Goal: Complete application form: Complete application form

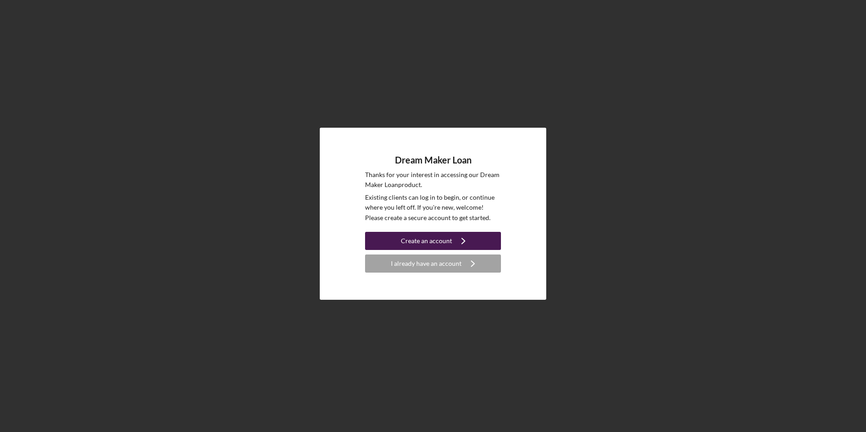
click at [425, 239] on div "Create an account" at bounding box center [426, 241] width 51 height 18
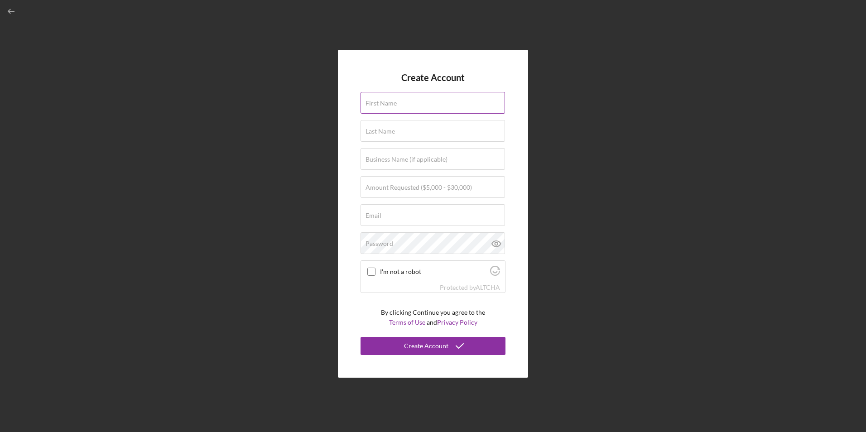
click at [426, 111] on input "First Name" at bounding box center [432, 103] width 144 height 22
click at [426, 104] on div "First Name" at bounding box center [432, 103] width 145 height 23
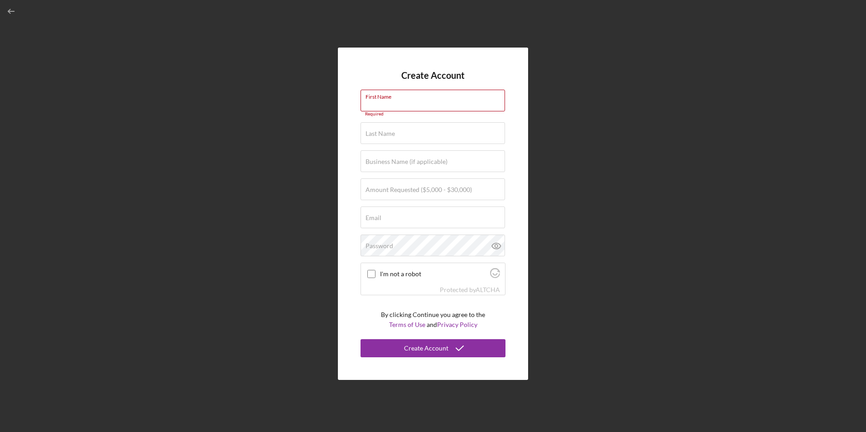
drag, startPoint x: 424, startPoint y: 96, endPoint x: 345, endPoint y: 101, distance: 78.9
click at [347, 101] on div "Create Account First Name Required Last Name Required Business Name (if applica…" at bounding box center [433, 214] width 190 height 332
click at [345, 101] on div "Create Account First Name Required Last Name Required Business Name (if applica…" at bounding box center [433, 214] width 190 height 332
click at [416, 94] on div "First Name Required" at bounding box center [432, 103] width 145 height 27
type input "[PERSON_NAME]"
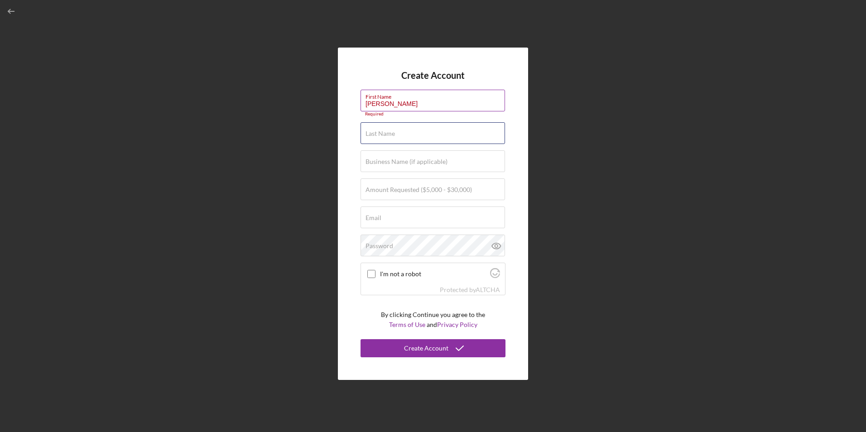
type input "[PERSON_NAME]"
type input "mambo de luxe llc"
type input "[EMAIL_ADDRESS][DOMAIN_NAME]"
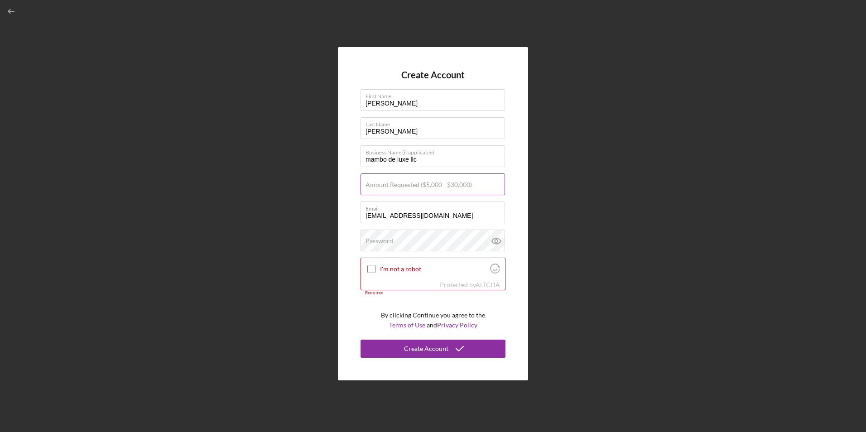
click at [345, 216] on div "Create Account First Name [PERSON_NAME] Last Name [PERSON_NAME] Business Name (…" at bounding box center [433, 213] width 190 height 333
click at [406, 182] on label "Amount Requested ($5,000 - $30,000)" at bounding box center [418, 184] width 106 height 7
click at [406, 182] on input "Amount Requested ($5,000 - $30,000)" at bounding box center [432, 184] width 144 height 22
type input "$25,000"
click at [411, 239] on div "Password Icon/icon-validation-no At least 12 characters Icon/icon-validation-no…" at bounding box center [432, 241] width 145 height 23
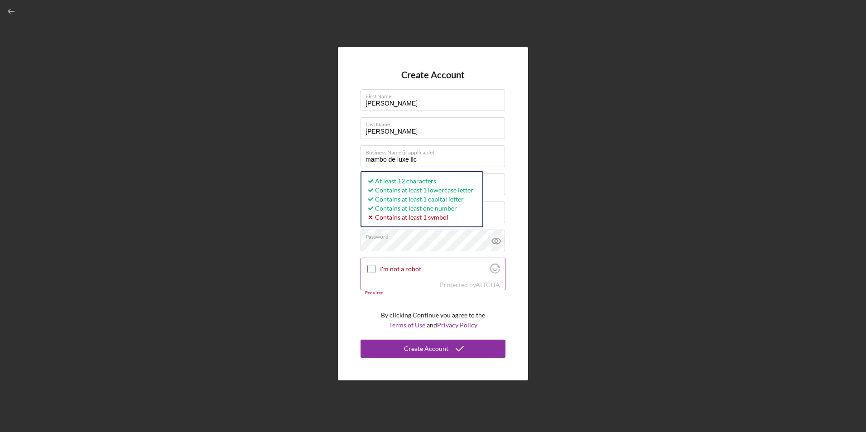
click at [367, 268] on input "I'm not a robot" at bounding box center [371, 269] width 8 height 8
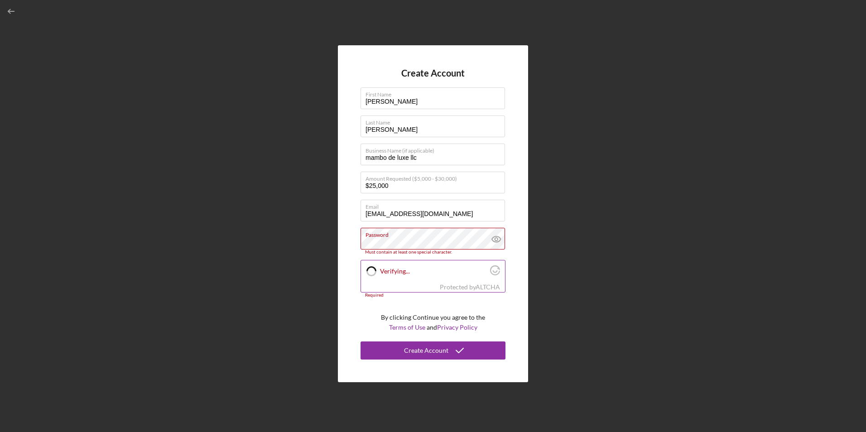
checkbox input "true"
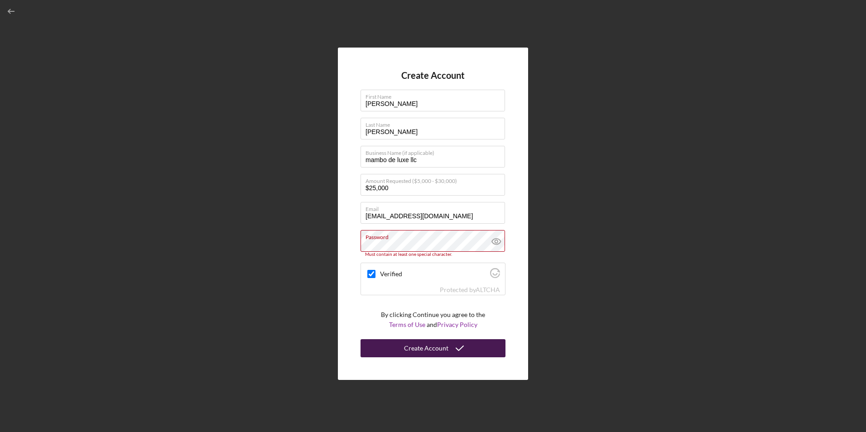
click at [437, 349] on div "Create Account" at bounding box center [426, 348] width 44 height 18
click at [462, 346] on icon "submit" at bounding box center [459, 348] width 23 height 23
click at [493, 241] on icon at bounding box center [496, 241] width 23 height 23
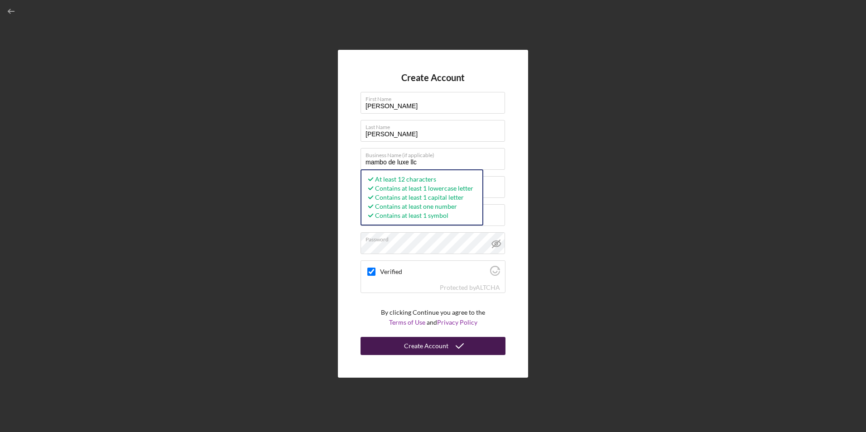
click at [464, 345] on icon "submit" at bounding box center [459, 346] width 23 height 23
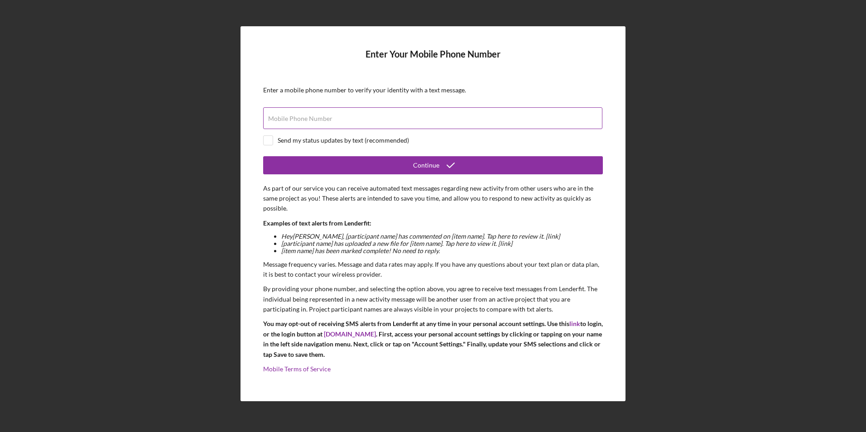
click at [325, 123] on input "Mobile Phone Number" at bounding box center [432, 118] width 339 height 22
type input "[PHONE_NUMBER]"
click at [263, 139] on div at bounding box center [268, 140] width 10 height 10
checkbox input "true"
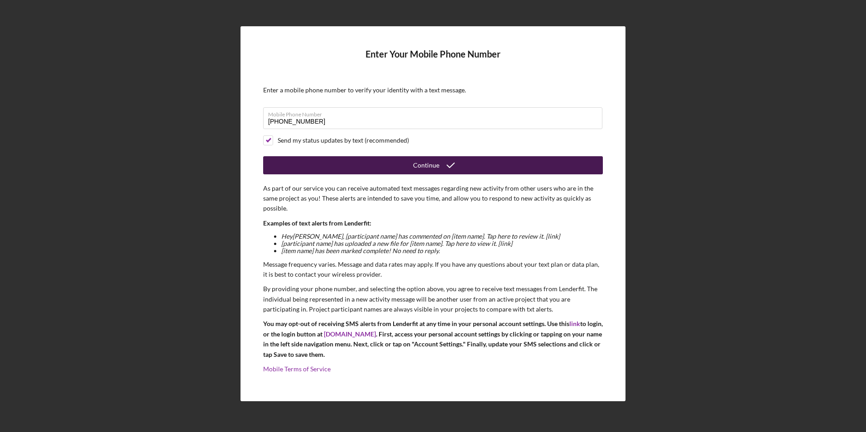
click at [411, 163] on button "Continue" at bounding box center [433, 165] width 340 height 18
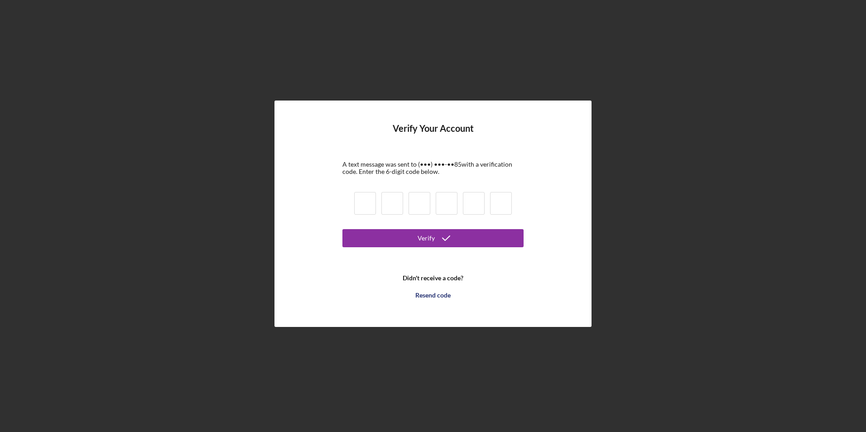
click at [366, 198] on input at bounding box center [365, 203] width 22 height 23
type input "9"
type input "3"
type input "4"
type input "1"
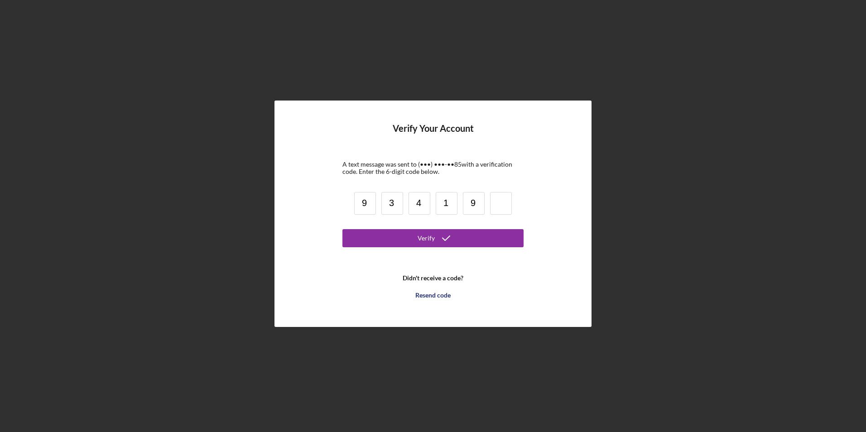
type input "9"
type input "3"
click at [443, 235] on icon "submit" at bounding box center [446, 238] width 23 height 23
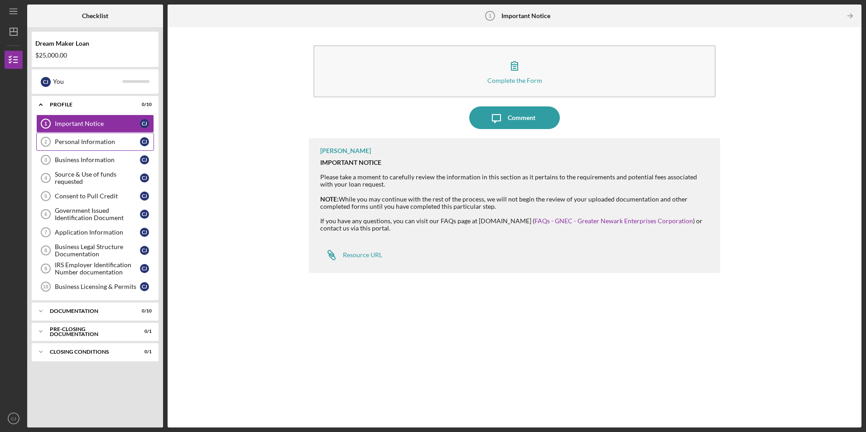
click at [80, 141] on div "Personal Information" at bounding box center [97, 141] width 85 height 7
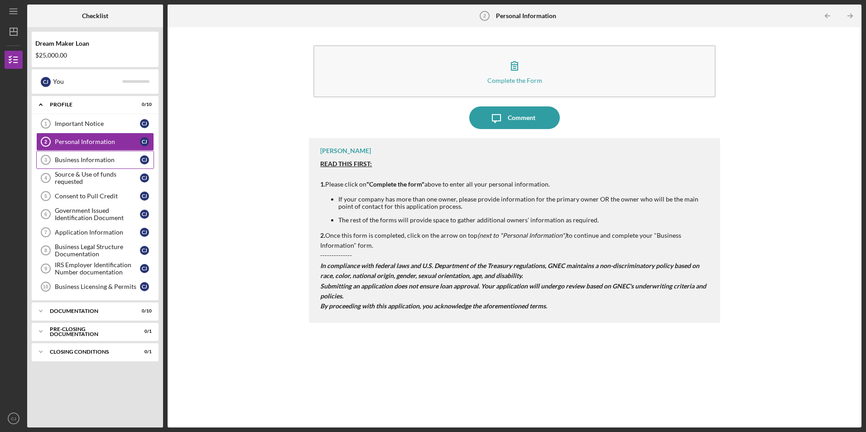
click at [81, 157] on link "Business Information 3 Business Information [PERSON_NAME]" at bounding box center [95, 160] width 118 height 18
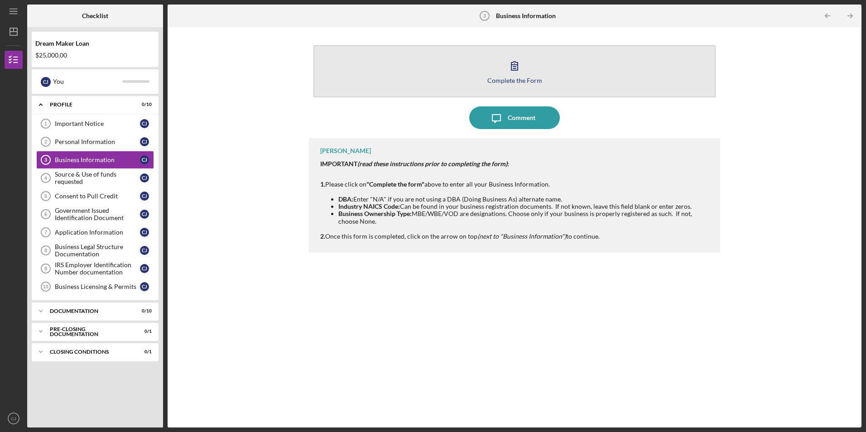
click at [540, 79] on button "Complete the Form Form" at bounding box center [514, 71] width 402 height 52
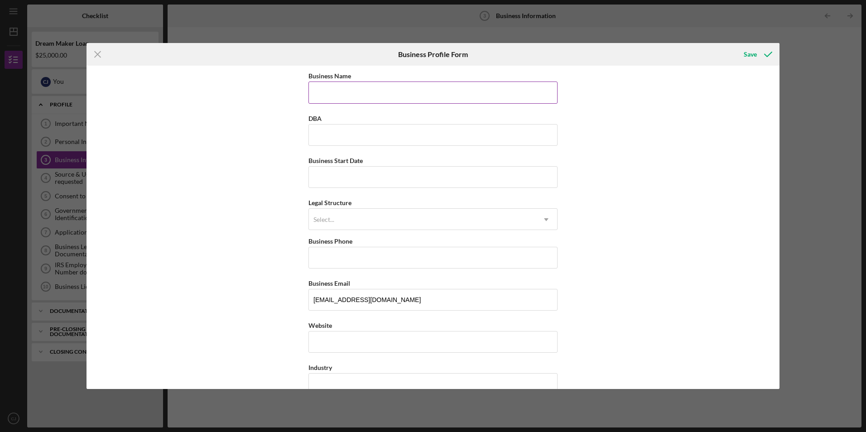
click at [369, 93] on input "Business Name" at bounding box center [432, 92] width 249 height 22
click at [345, 94] on input "Business Name" at bounding box center [432, 92] width 249 height 22
type input "mambo de luxe llc"
click at [363, 134] on input "DBA" at bounding box center [432, 135] width 249 height 22
click at [330, 176] on input "Business Start Date" at bounding box center [432, 177] width 249 height 22
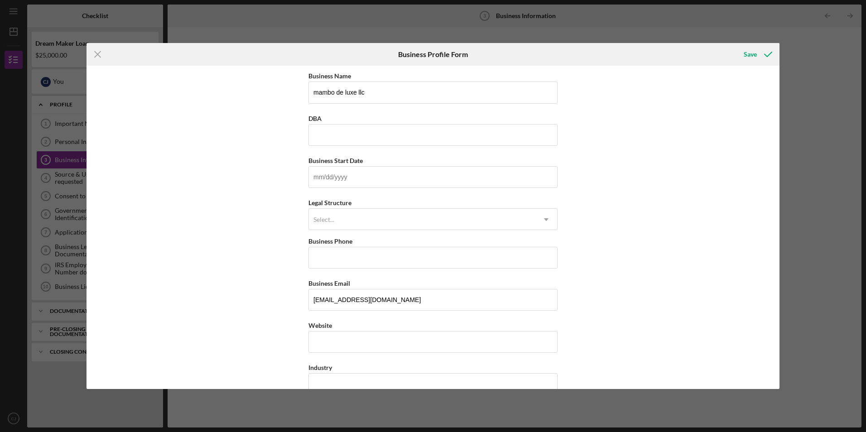
click at [263, 307] on div "Business Name mambo de luxe llc DBA Business Start Date Legal Structure Select.…" at bounding box center [432, 227] width 693 height 323
click at [349, 259] on input "Business Phone" at bounding box center [432, 258] width 249 height 22
type input "[PHONE_NUMBER]"
click at [383, 208] on div "Select... Icon/Dropdown Arrow" at bounding box center [432, 219] width 249 height 22
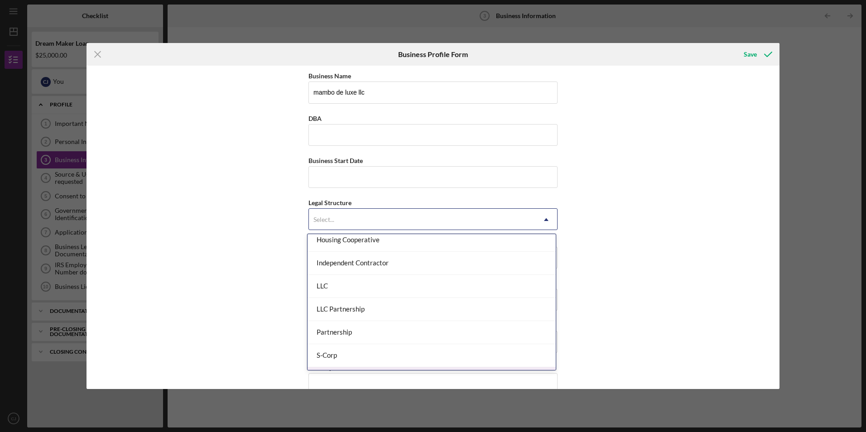
scroll to position [120, 0]
click at [383, 293] on div "LLC" at bounding box center [431, 287] width 248 height 23
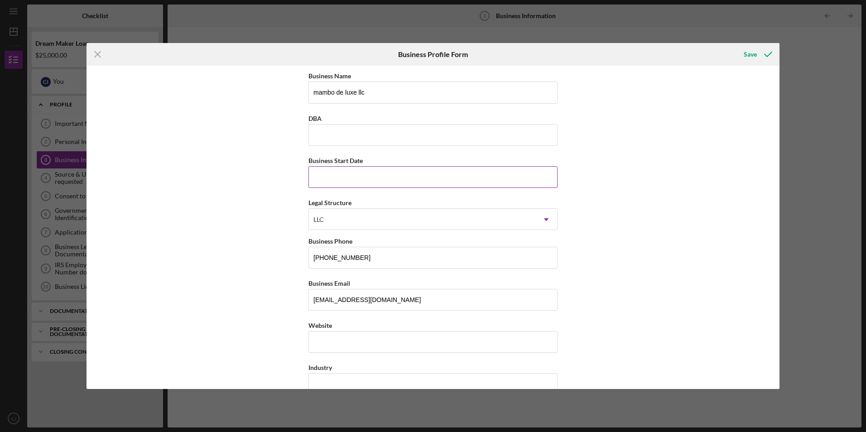
click at [391, 175] on input "Business Start Date" at bounding box center [432, 177] width 249 height 22
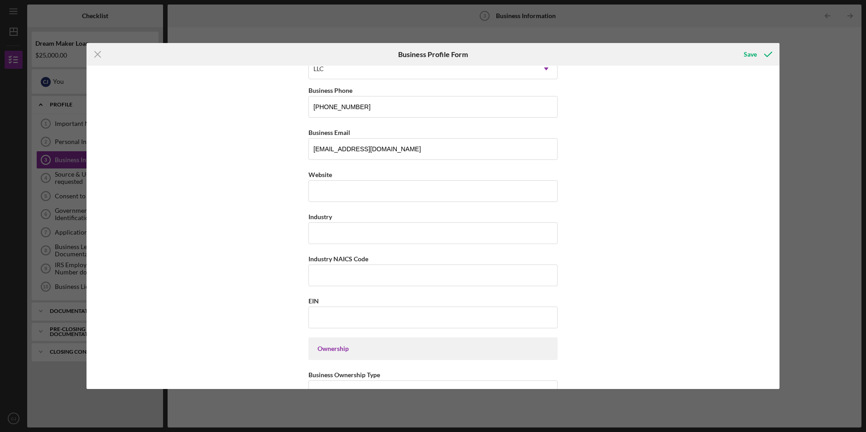
scroll to position [136, 0]
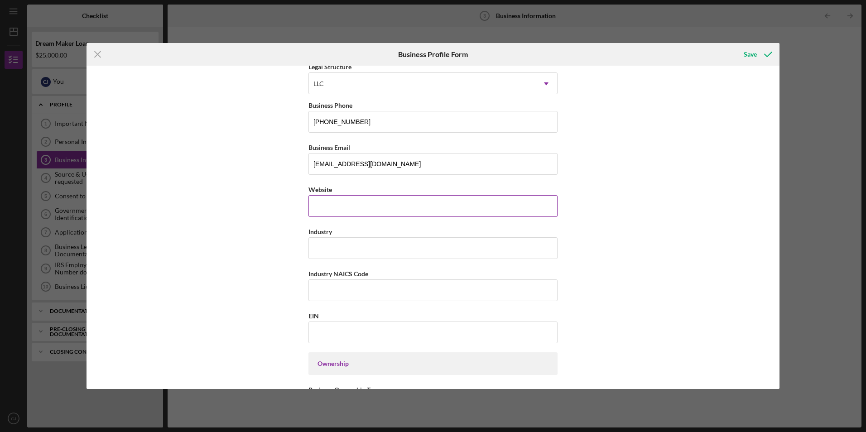
type input "[DATE]"
click at [369, 210] on input "Website" at bounding box center [432, 206] width 249 height 22
click at [353, 201] on input "Website" at bounding box center [432, 206] width 249 height 22
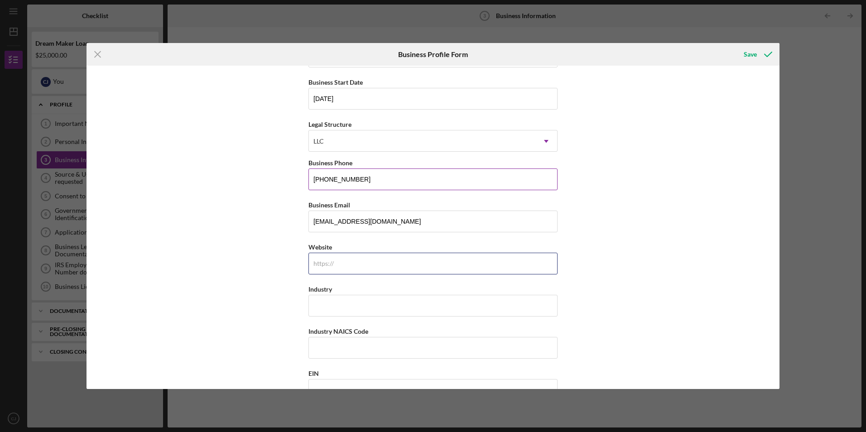
scroll to position [91, 0]
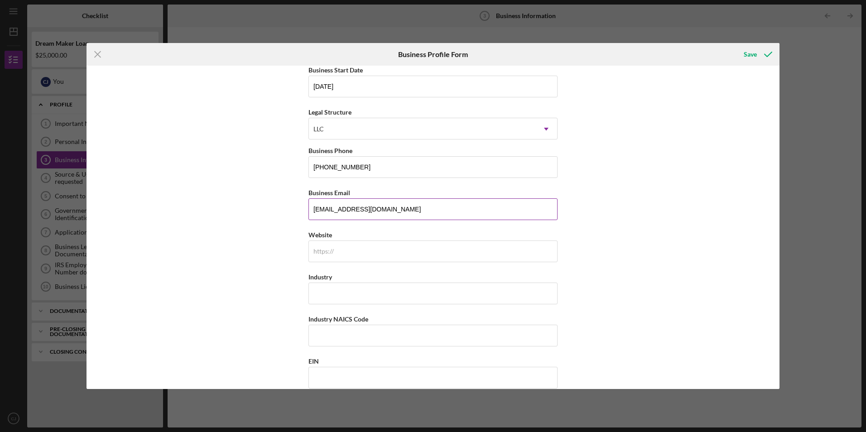
click at [386, 208] on input "[EMAIL_ADDRESS][DOMAIN_NAME]" at bounding box center [432, 209] width 249 height 22
click at [228, 189] on div "Business Name mambo de luxe llc DBA Business Start Date [DATE] Legal Structure …" at bounding box center [432, 227] width 693 height 323
click at [326, 263] on div "Business Name mambo de luxe llc DBA Business Start Date [DATE] Legal Structure …" at bounding box center [432, 438] width 249 height 917
click at [328, 251] on div "https:// Website" at bounding box center [432, 245] width 249 height 33
type input "mambodeluxe"
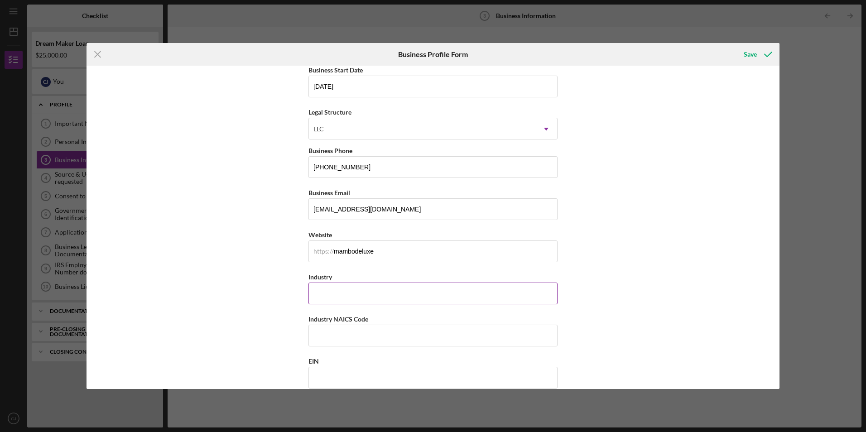
click at [358, 292] on input "Industry" at bounding box center [432, 294] width 249 height 22
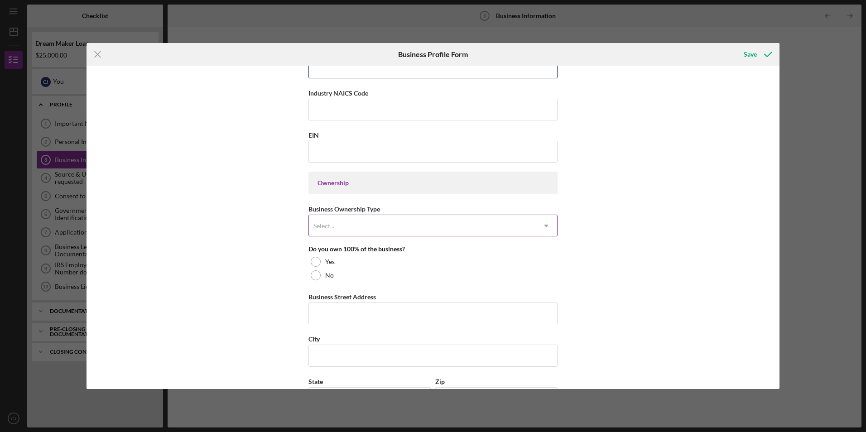
scroll to position [317, 0]
click at [369, 231] on div "Select..." at bounding box center [422, 225] width 226 height 21
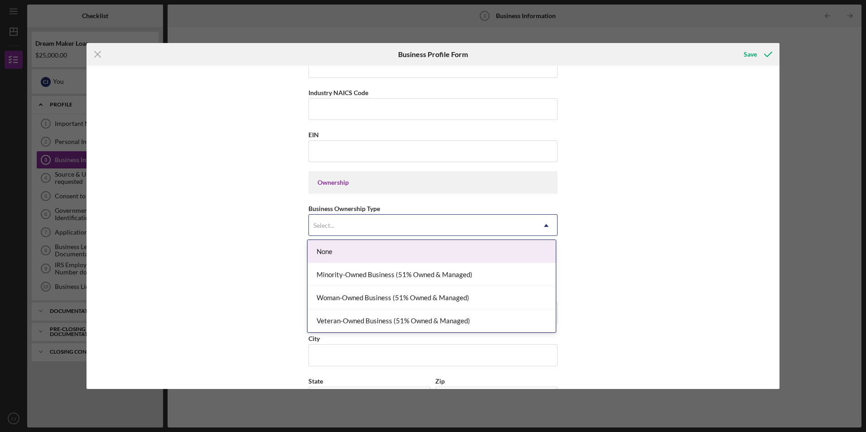
click at [493, 220] on div "Select..." at bounding box center [422, 225] width 226 height 21
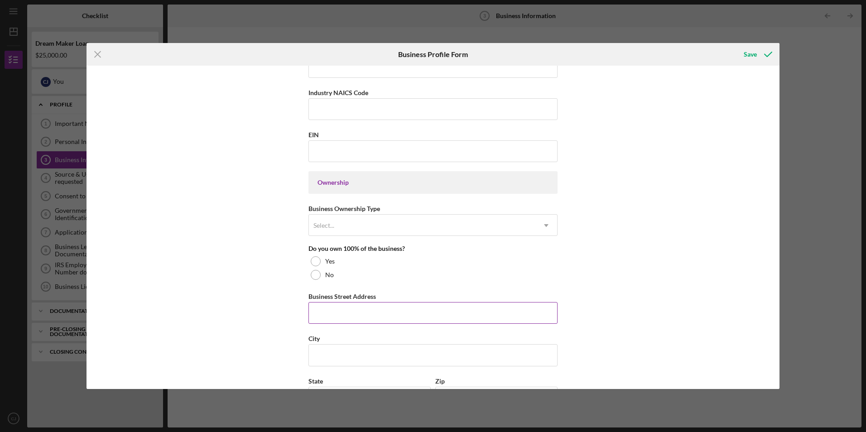
click at [374, 313] on input "Business Street Address" at bounding box center [432, 313] width 249 height 22
type input "[STREET_ADDRESS][PERSON_NAME]"
type input "PERTH AMBOY"
type input "08861"
type input "[US_STATE]"
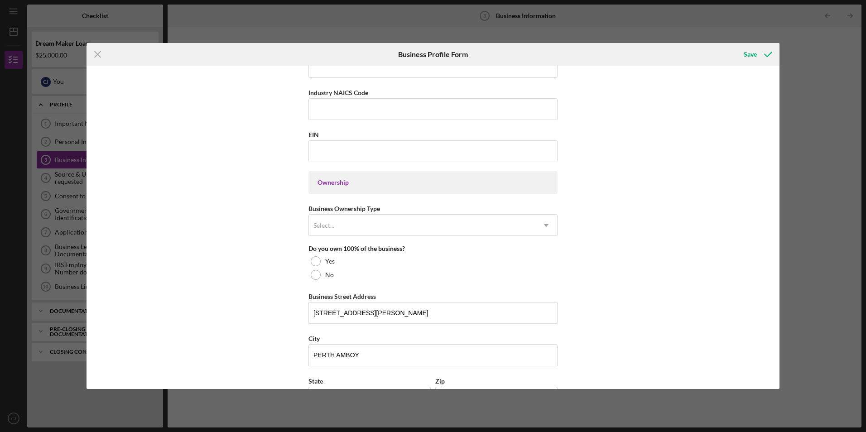
click at [234, 275] on div "Business Name mambo de luxe llc DBA Business Start Date [DATE] Legal Structure …" at bounding box center [432, 227] width 693 height 323
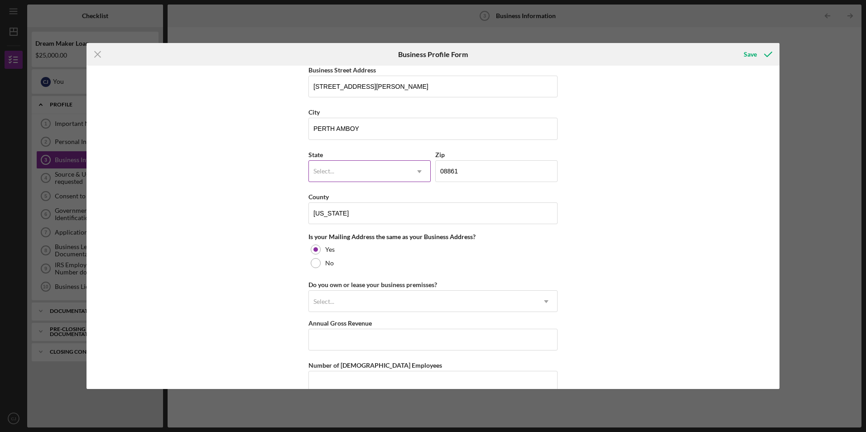
click at [363, 168] on div "Select..." at bounding box center [359, 171] width 100 height 21
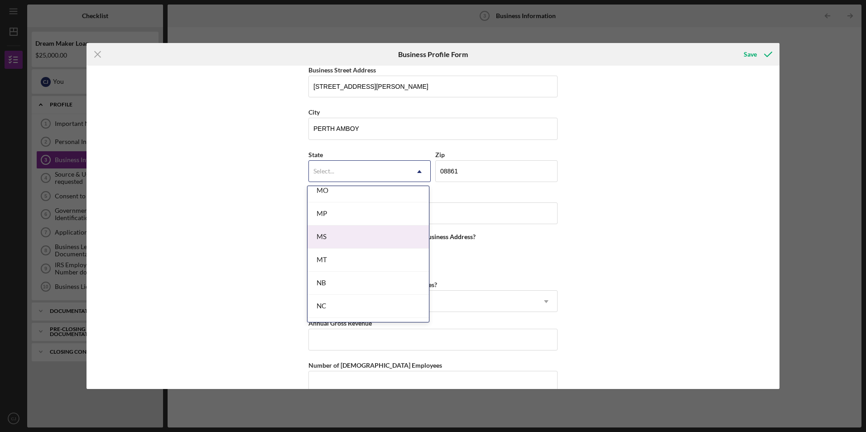
scroll to position [905, 0]
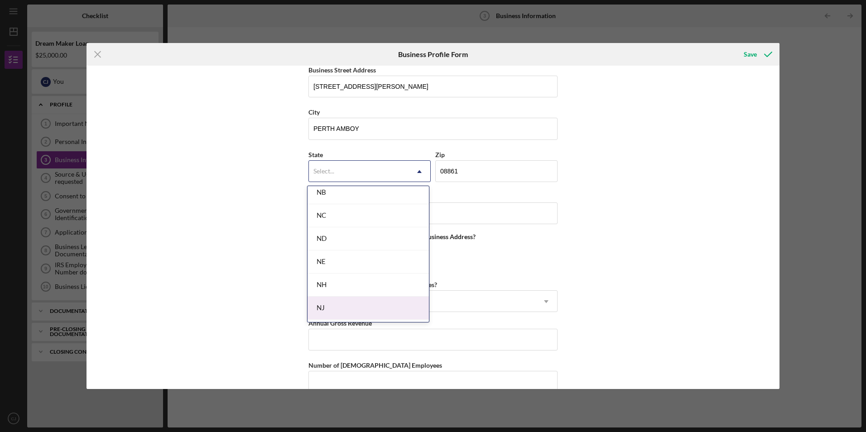
click at [357, 307] on div "NJ" at bounding box center [367, 308] width 121 height 23
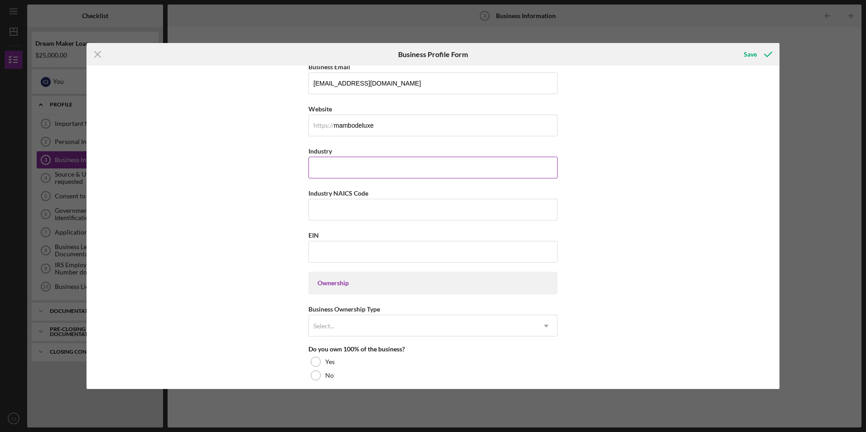
scroll to position [226, 0]
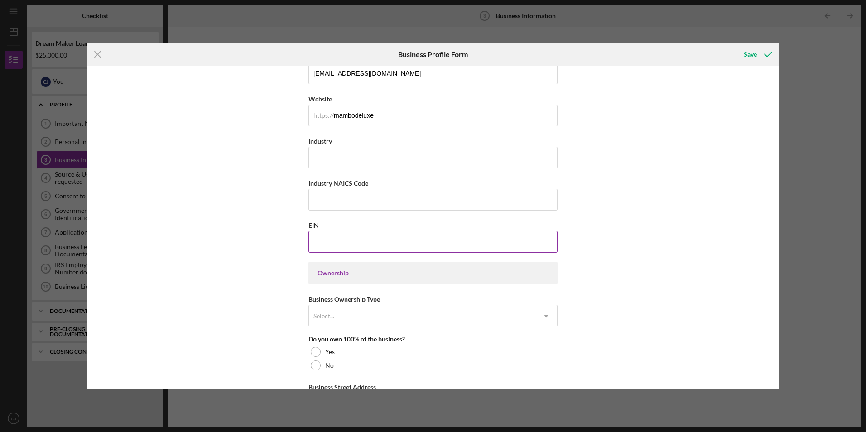
click at [378, 237] on input "EIN" at bounding box center [432, 242] width 249 height 22
click at [385, 189] on input "Industry NAICS Code" at bounding box center [432, 200] width 249 height 22
click at [341, 273] on div "Ownership" at bounding box center [432, 272] width 231 height 7
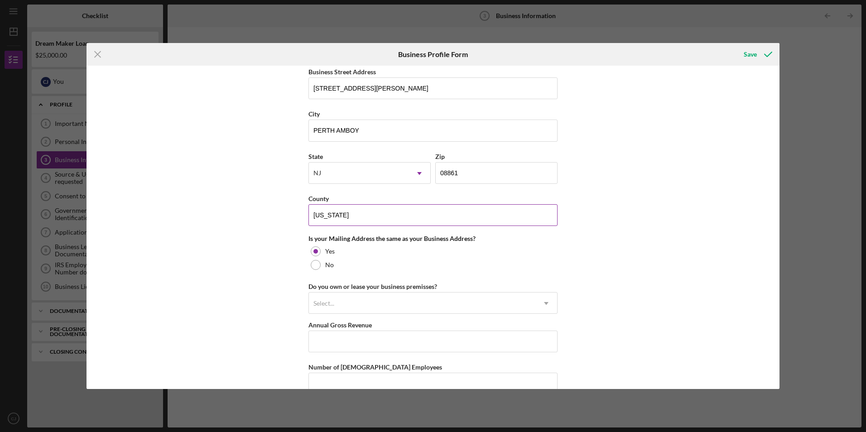
scroll to position [589, 0]
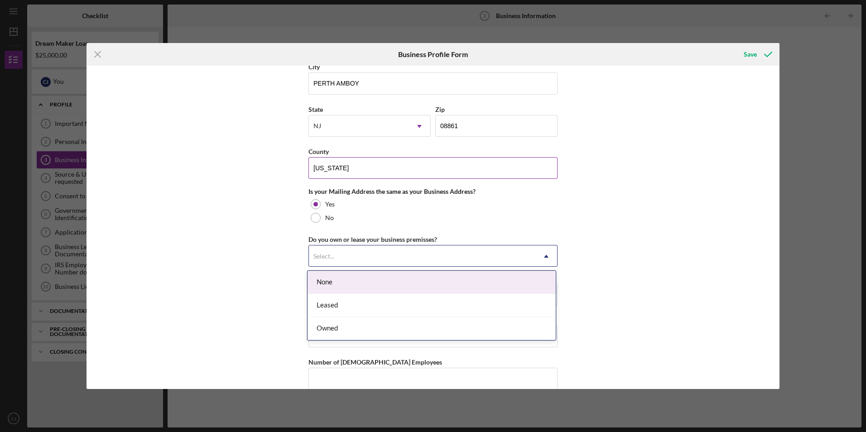
click at [417, 265] on div "Select..." at bounding box center [422, 256] width 226 height 21
click at [401, 257] on div "Select..." at bounding box center [422, 256] width 226 height 21
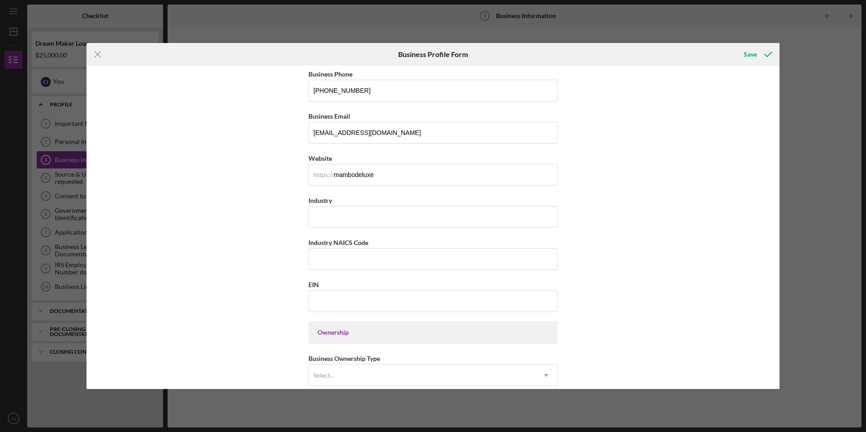
scroll to position [181, 0]
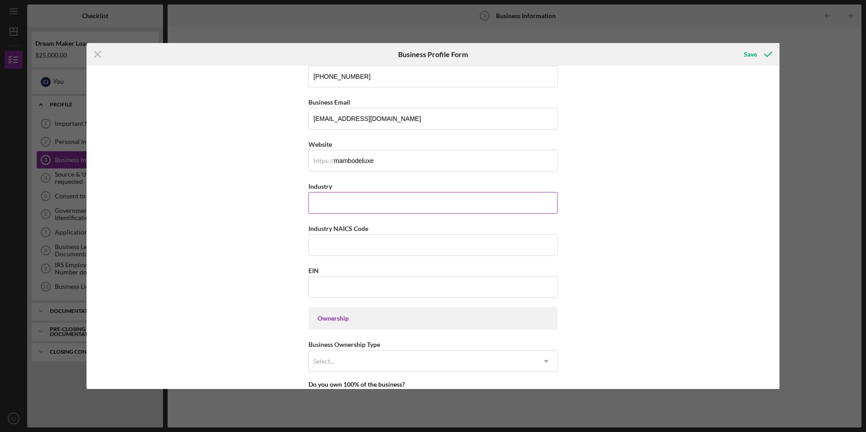
click at [375, 198] on input "Industry" at bounding box center [432, 203] width 249 height 22
click at [338, 289] on input "EIN" at bounding box center [432, 287] width 249 height 22
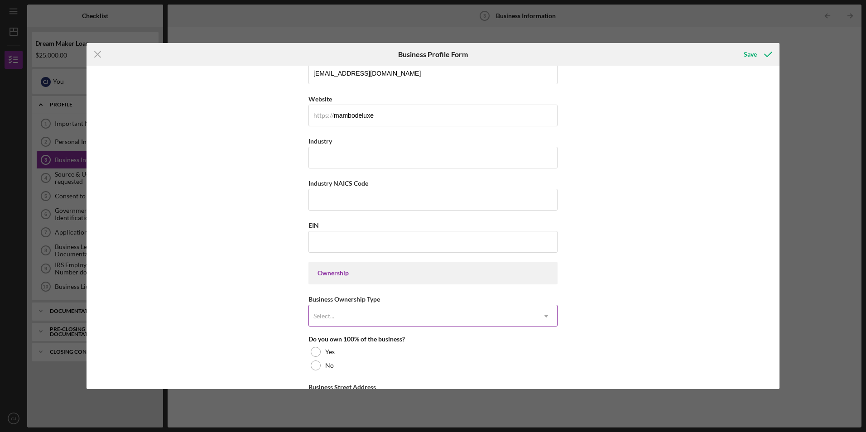
click at [348, 306] on div "Select..." at bounding box center [422, 316] width 226 height 21
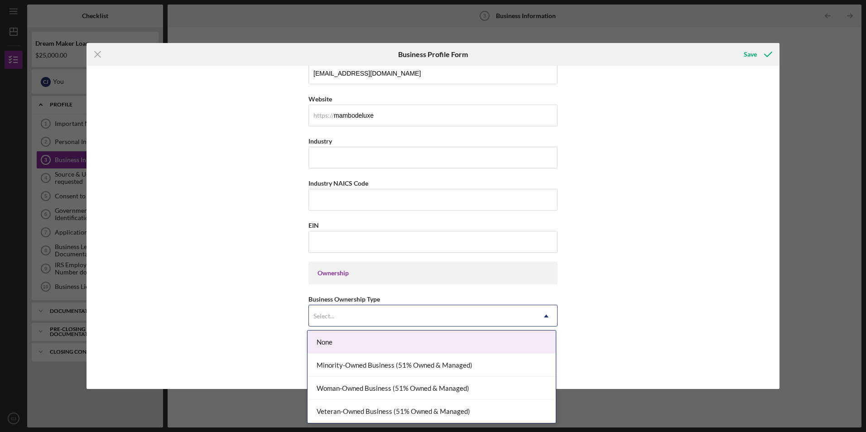
click at [275, 258] on div "Business Name mambo de luxe llc DBA Business Start Date [DATE] Legal Structure …" at bounding box center [432, 227] width 693 height 323
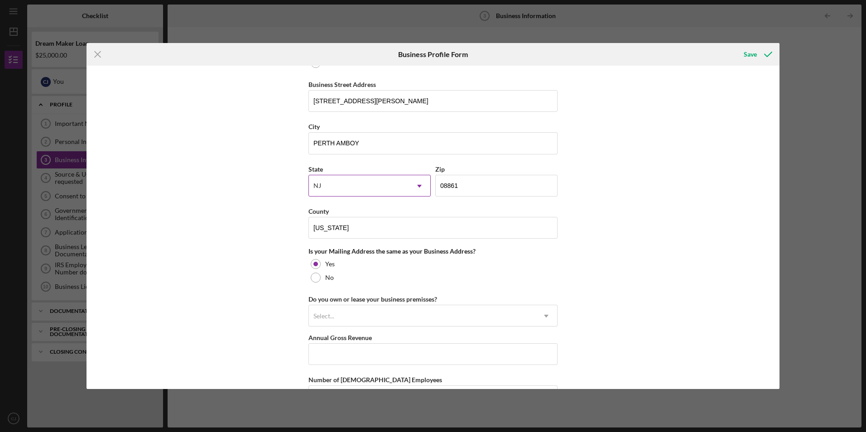
scroll to position [603, 0]
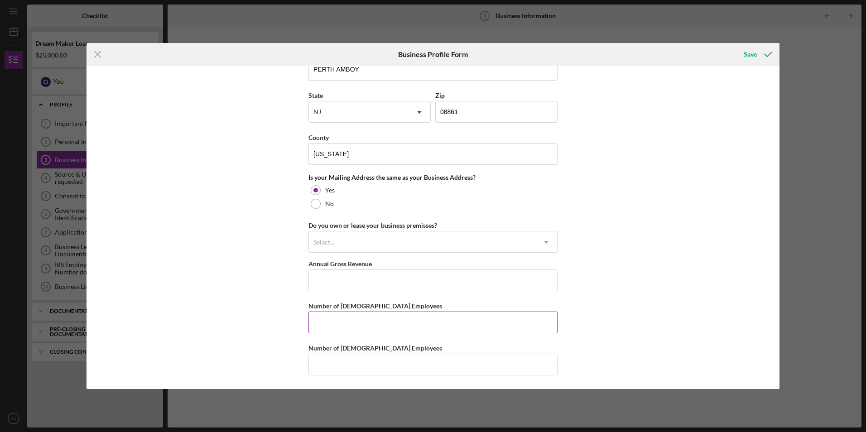
click at [355, 318] on input "Number of [DEMOGRAPHIC_DATA] Employees" at bounding box center [432, 322] width 249 height 22
type input "1"
click at [334, 371] on input "Number of [DEMOGRAPHIC_DATA] Employees" at bounding box center [432, 365] width 249 height 22
type input "1"
click at [326, 367] on input "1" at bounding box center [432, 365] width 249 height 22
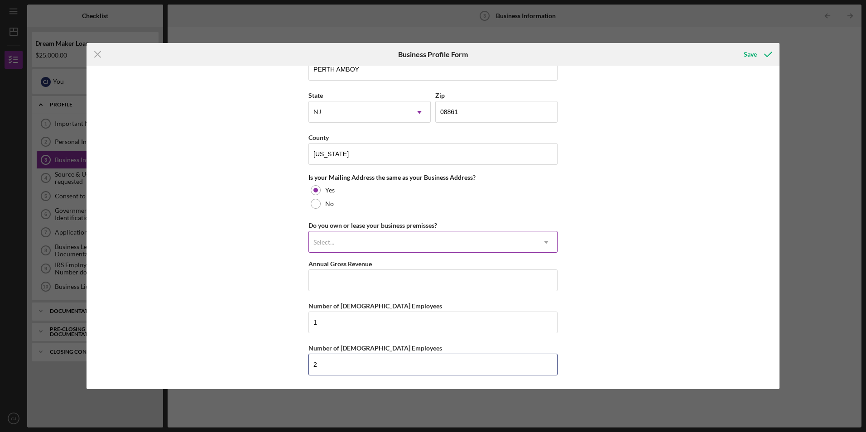
type input "2"
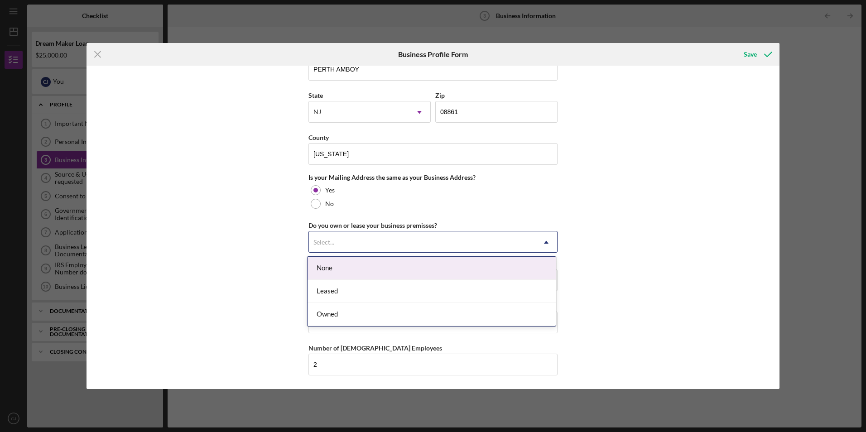
click at [330, 241] on div "Select..." at bounding box center [323, 242] width 21 height 7
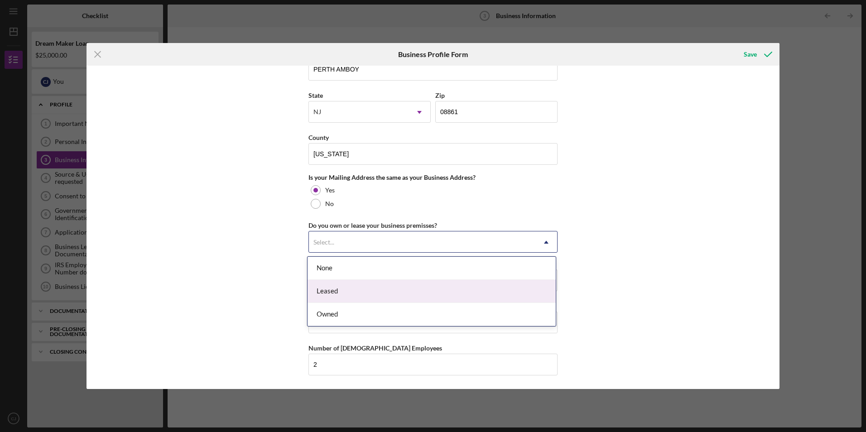
click at [408, 294] on div "Leased" at bounding box center [431, 291] width 248 height 23
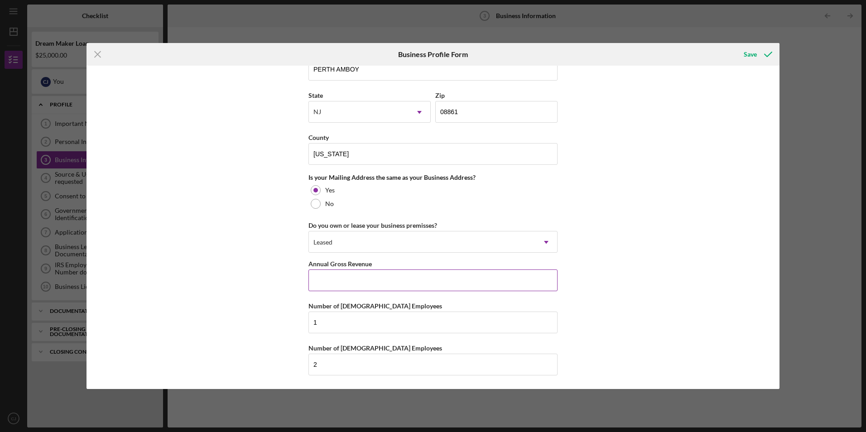
click at [413, 285] on input "Annual Gross Revenue" at bounding box center [432, 280] width 249 height 22
type input "$1"
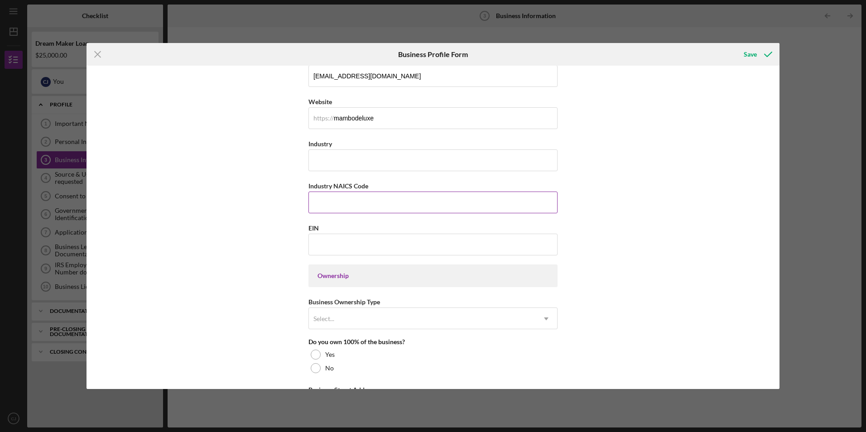
scroll to position [226, 0]
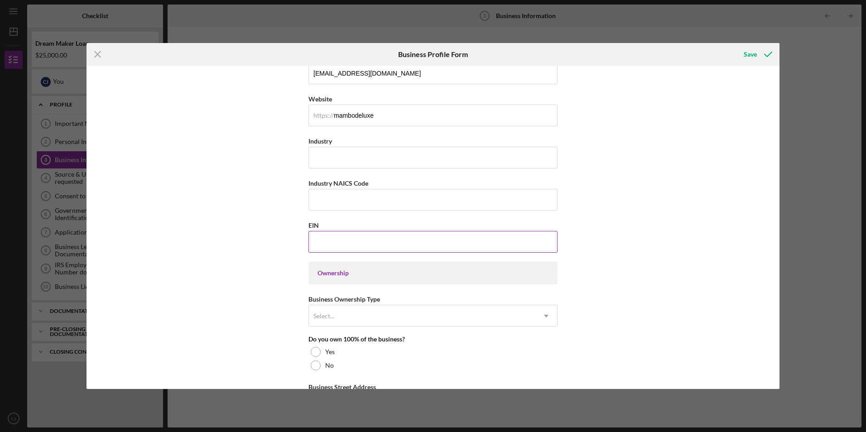
type input "$120,000"
click at [350, 230] on div "EIN" at bounding box center [432, 225] width 249 height 11
click at [351, 244] on input "EIN" at bounding box center [432, 242] width 249 height 22
type input "[US_EMPLOYER_IDENTIFICATION_NUMBER]"
click at [360, 197] on input "Industry NAICS Code" at bounding box center [432, 200] width 249 height 22
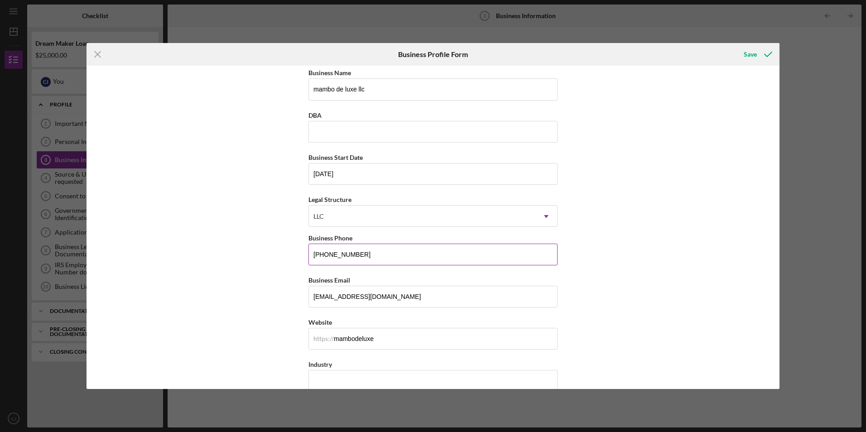
scroll to position [0, 0]
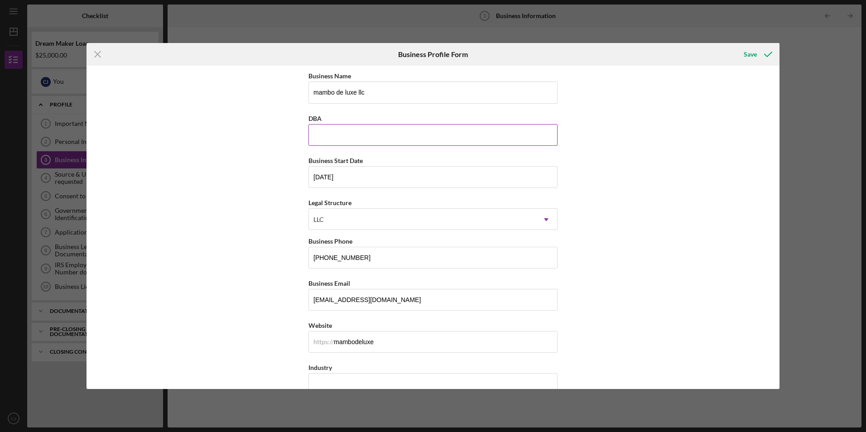
click at [384, 140] on input "DBA" at bounding box center [432, 135] width 249 height 22
type input "c"
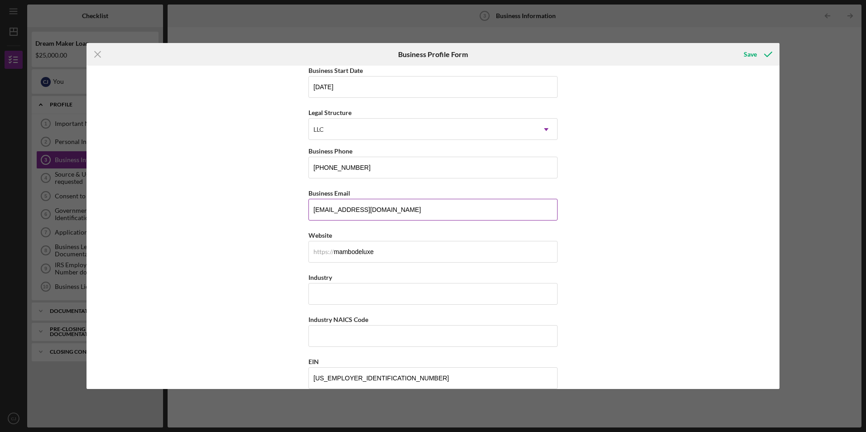
scroll to position [91, 0]
type input "mambo deluxe llc"
click at [318, 293] on input "Industry" at bounding box center [432, 294] width 249 height 22
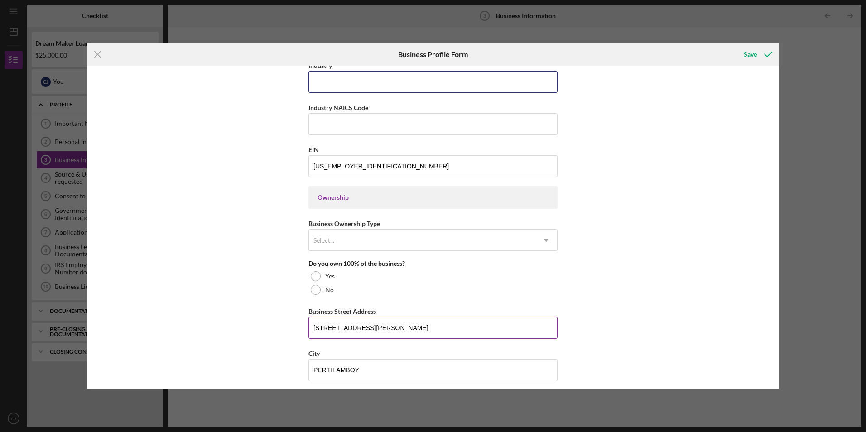
scroll to position [317, 0]
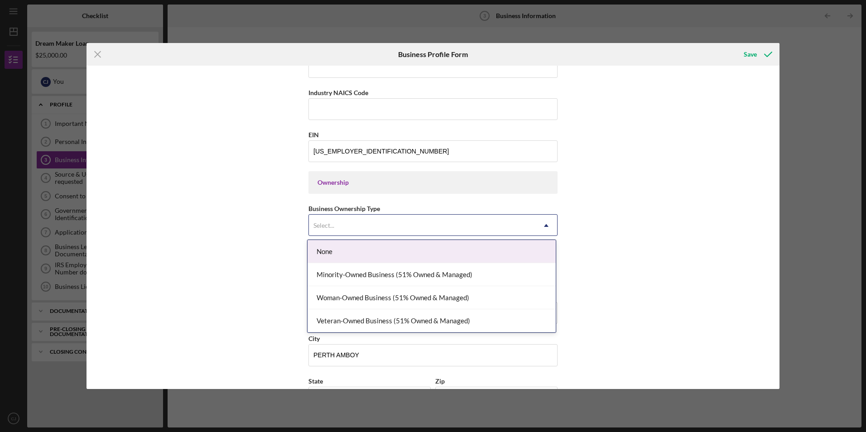
click at [350, 226] on div "Select..." at bounding box center [422, 225] width 226 height 21
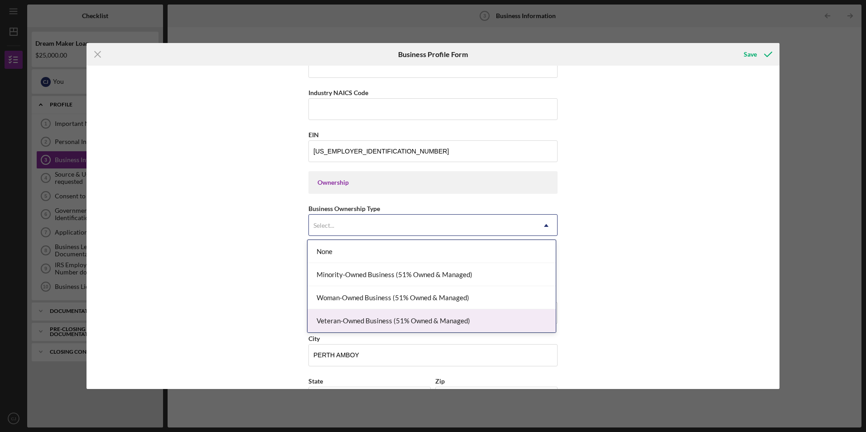
click at [272, 265] on div "Business Name mambo de luxe llc DBA mambo deluxe llc Business Start Date [DATE]…" at bounding box center [432, 227] width 693 height 323
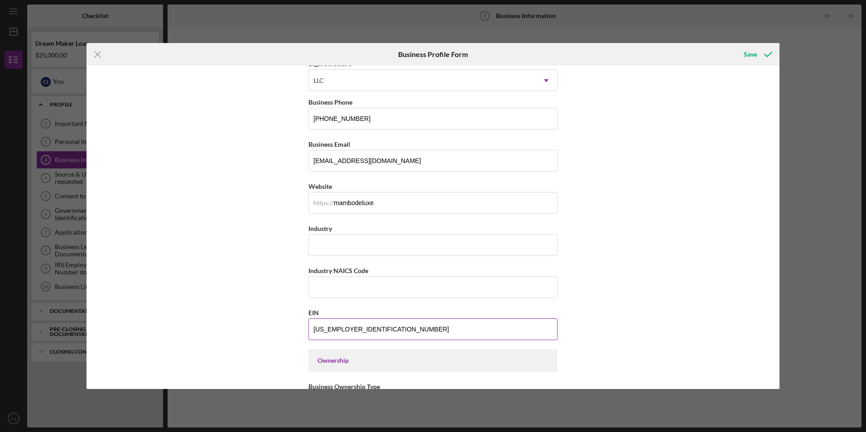
scroll to position [136, 0]
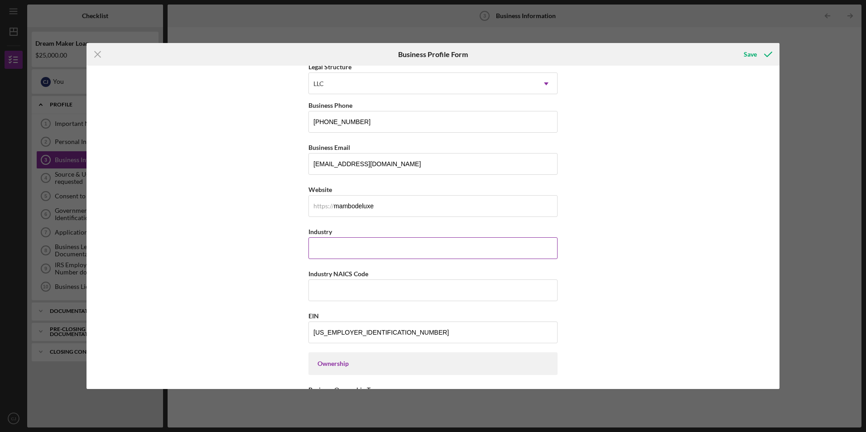
click at [370, 247] on input "Industry" at bounding box center [432, 248] width 249 height 22
type input "0"
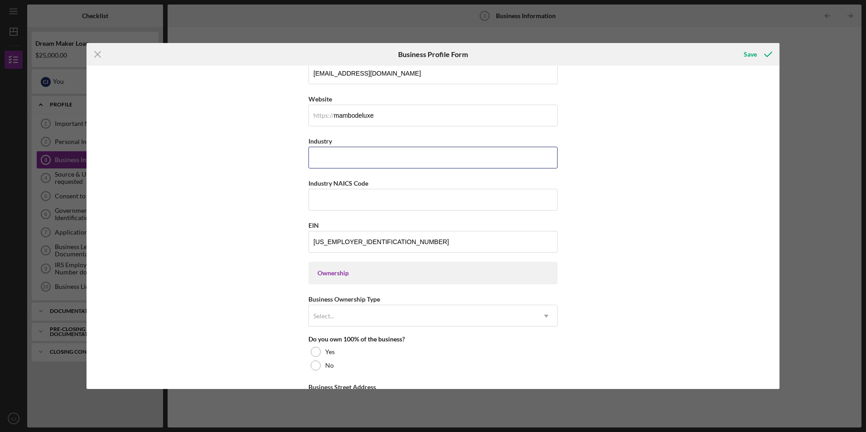
scroll to position [272, 0]
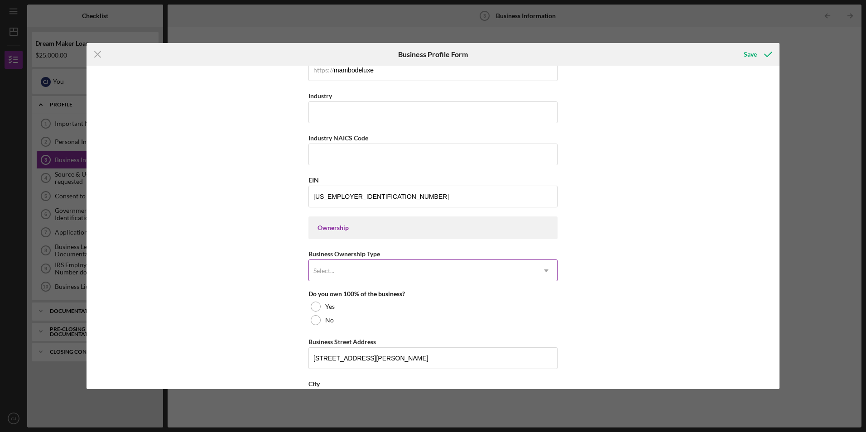
click at [428, 270] on div "Select..." at bounding box center [422, 270] width 226 height 21
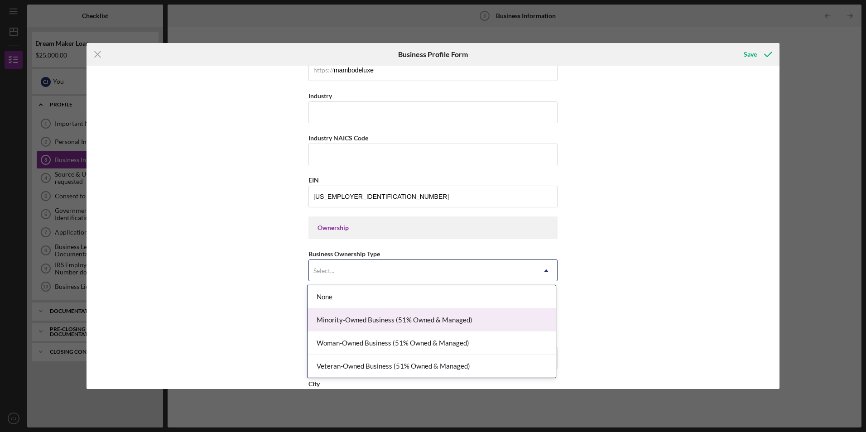
click at [507, 322] on div "Minority-Owned Business (51% Owned & Managed)" at bounding box center [431, 319] width 248 height 23
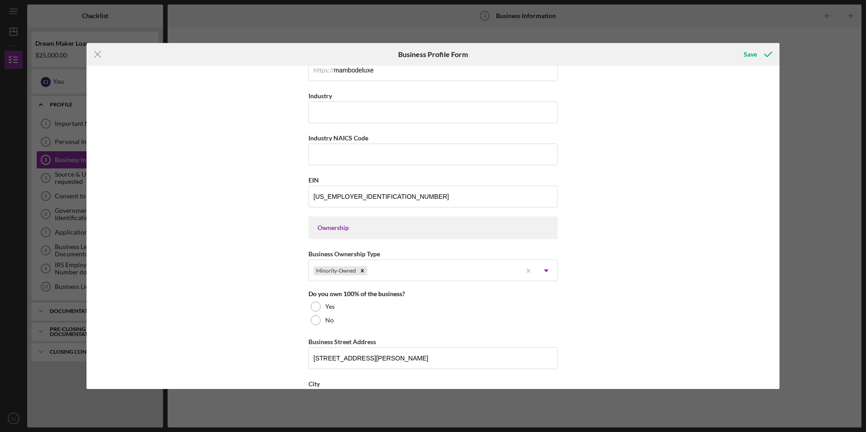
scroll to position [317, 0]
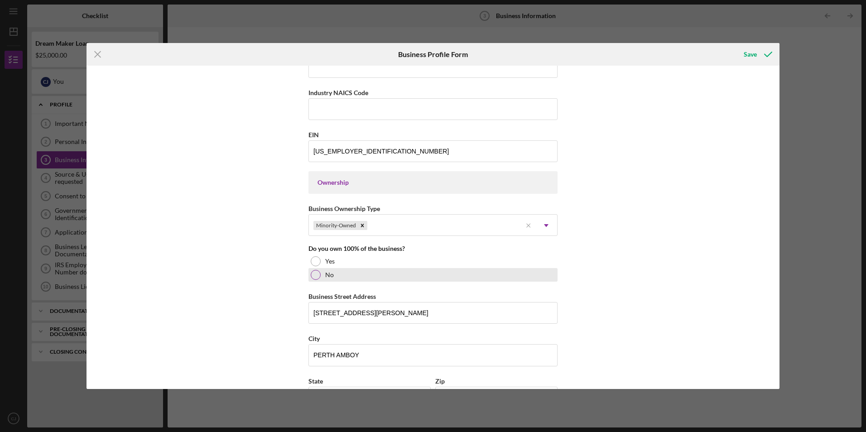
click at [313, 275] on div at bounding box center [316, 275] width 10 height 10
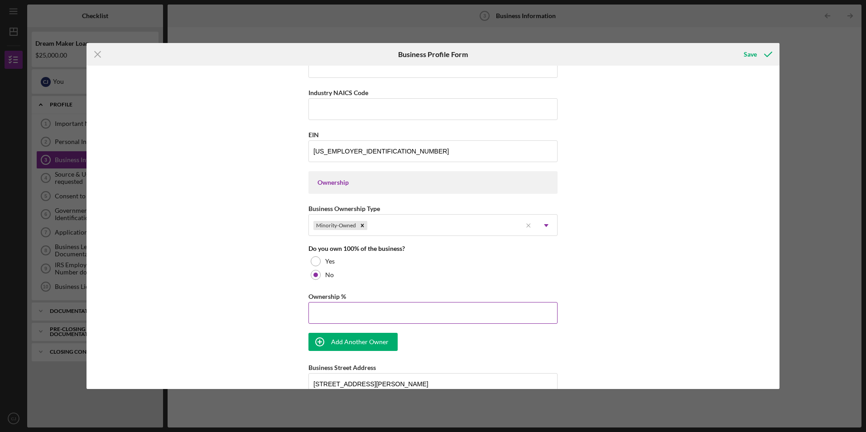
click at [359, 311] on input "Ownership %" at bounding box center [432, 313] width 249 height 22
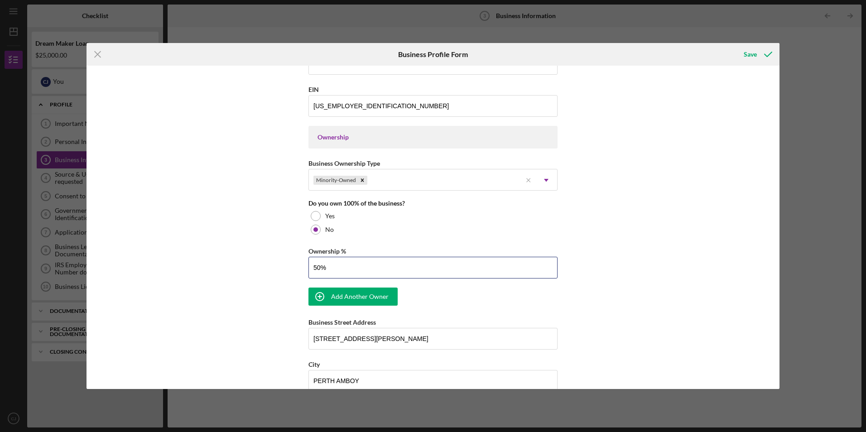
type input "5%"
type input "6%"
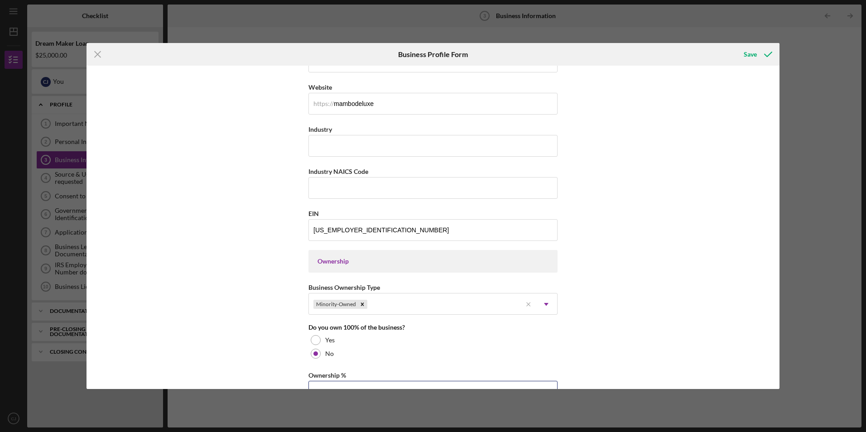
scroll to position [130, 0]
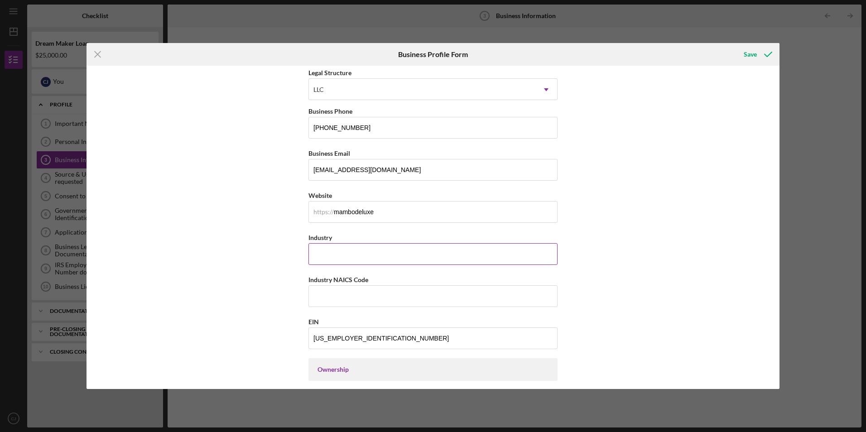
type input "20.00%"
click at [349, 254] on input "Industry" at bounding box center [432, 254] width 249 height 22
type input "furniture store"
click at [362, 307] on div "Business Name mambo de luxe llc DBA mambo deluxe llc Business Start Date [DATE]…" at bounding box center [432, 433] width 249 height 987
click at [361, 296] on input "Industry NAICS Code" at bounding box center [432, 296] width 249 height 22
